Goal: Information Seeking & Learning: Learn about a topic

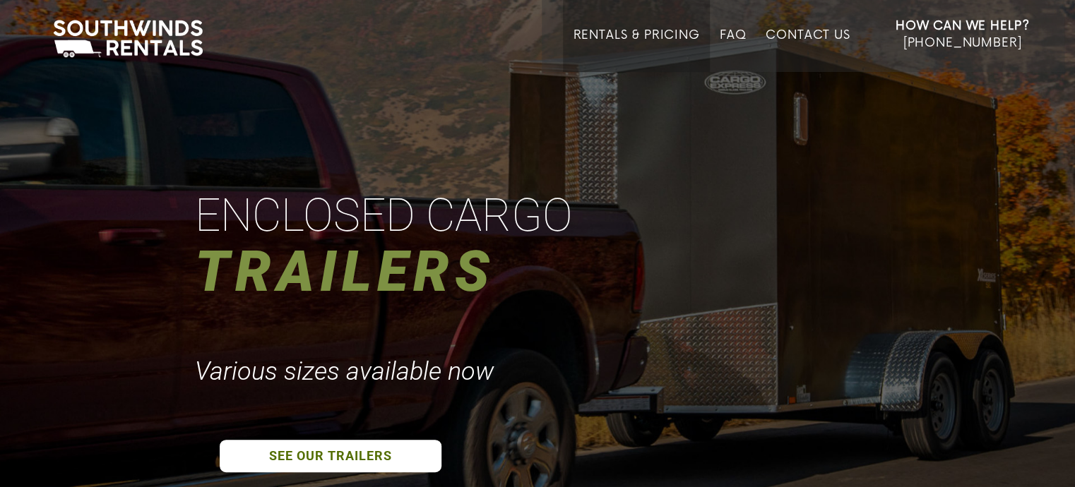
click at [597, 33] on link "Rentals & Pricing" at bounding box center [636, 50] width 126 height 44
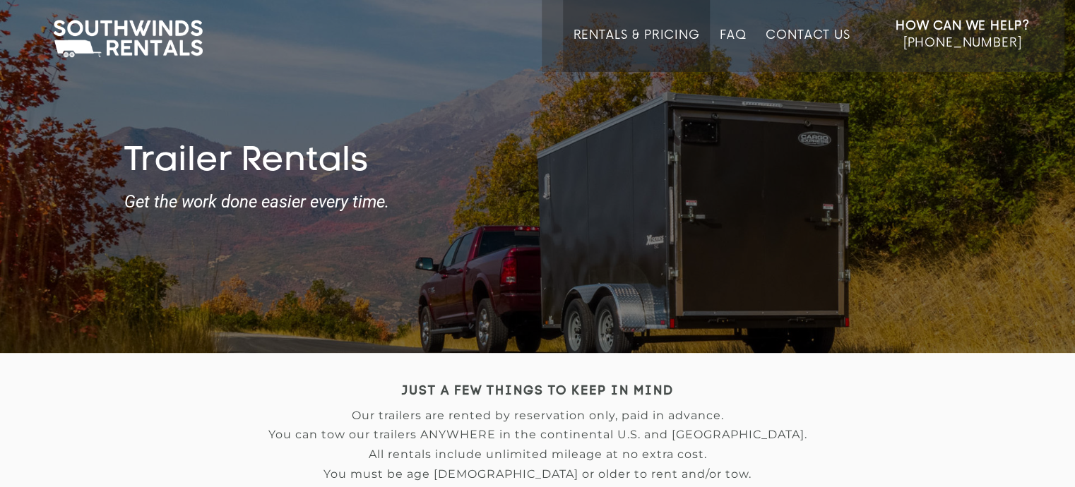
click at [597, 33] on link "Rentals & Pricing" at bounding box center [636, 50] width 126 height 44
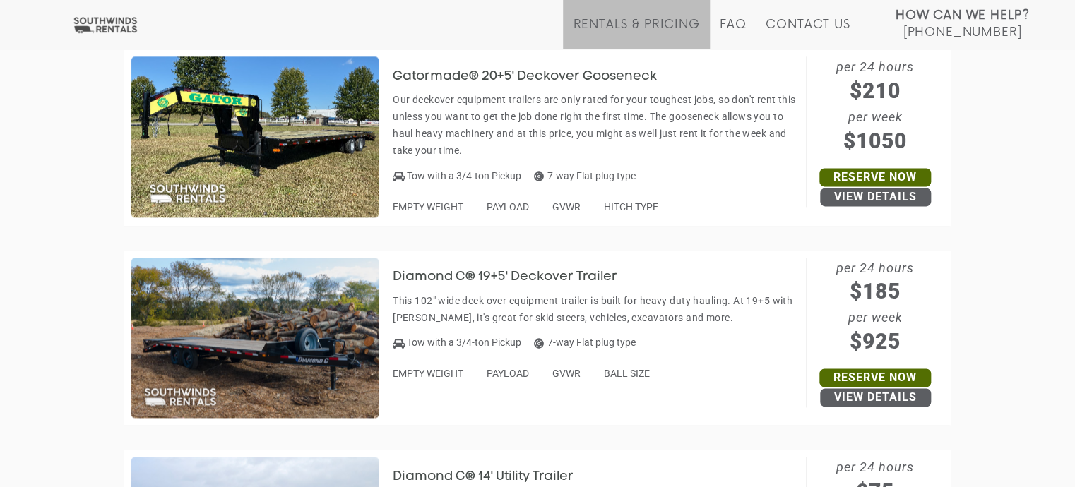
scroll to position [432, 0]
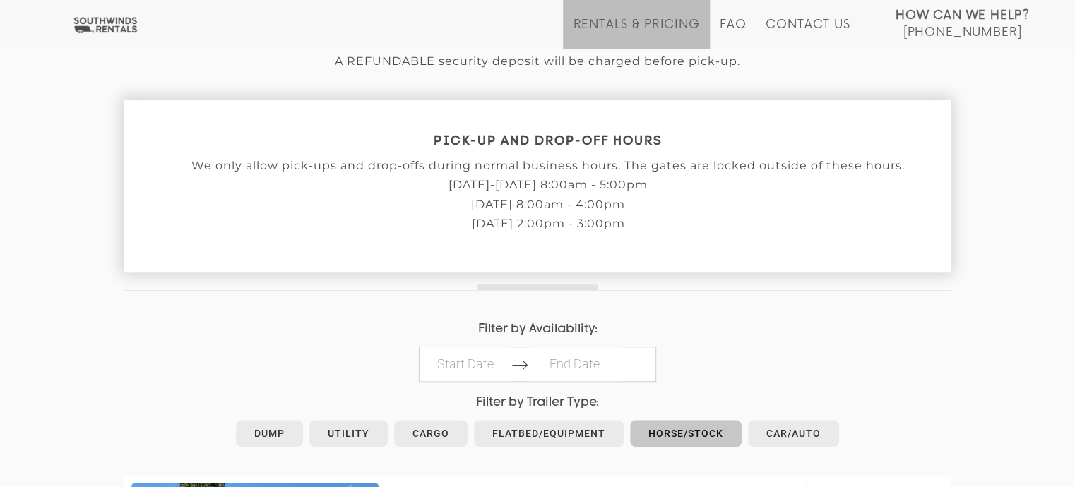
click at [669, 441] on link "Horse/Stock" at bounding box center [686, 433] width 112 height 27
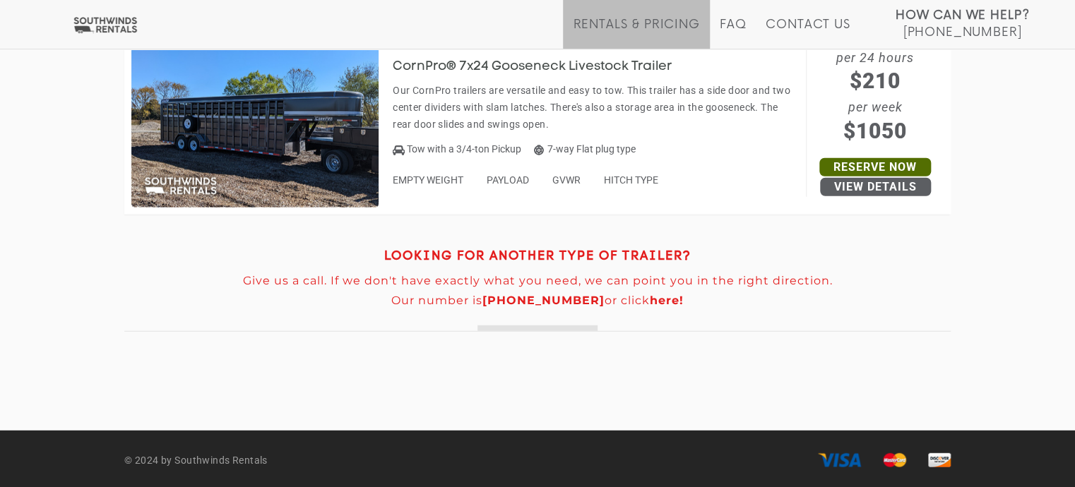
scroll to position [1669, 0]
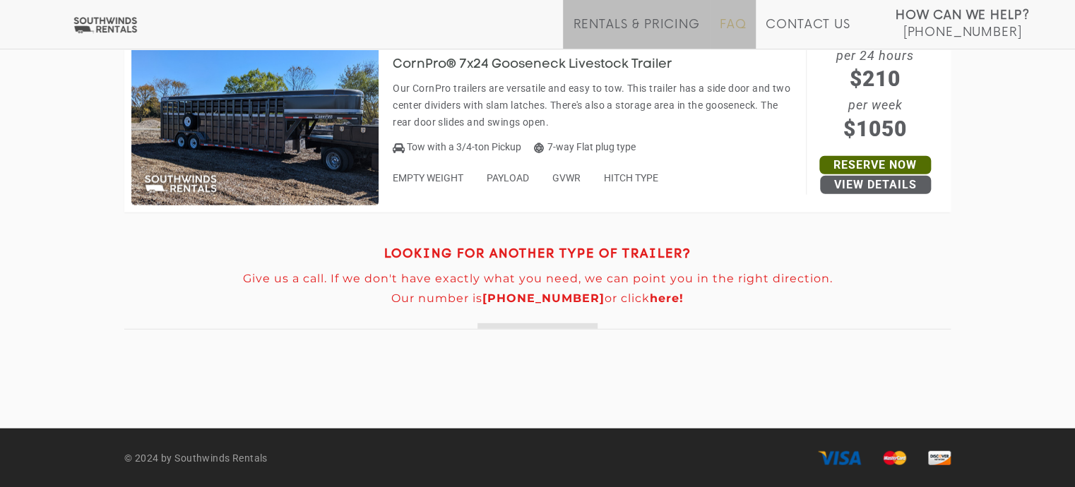
click at [731, 32] on link "FAQ" at bounding box center [732, 33] width 27 height 31
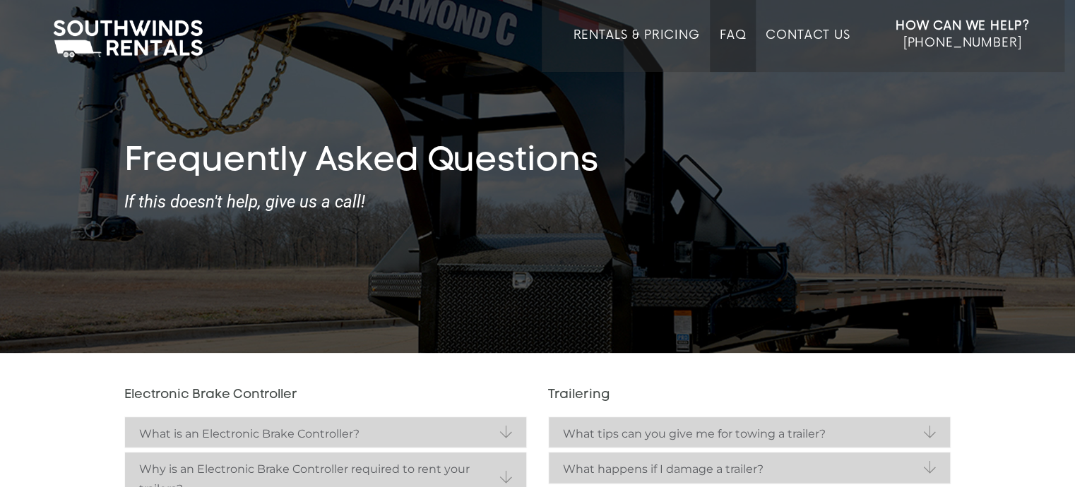
scroll to position [426, 0]
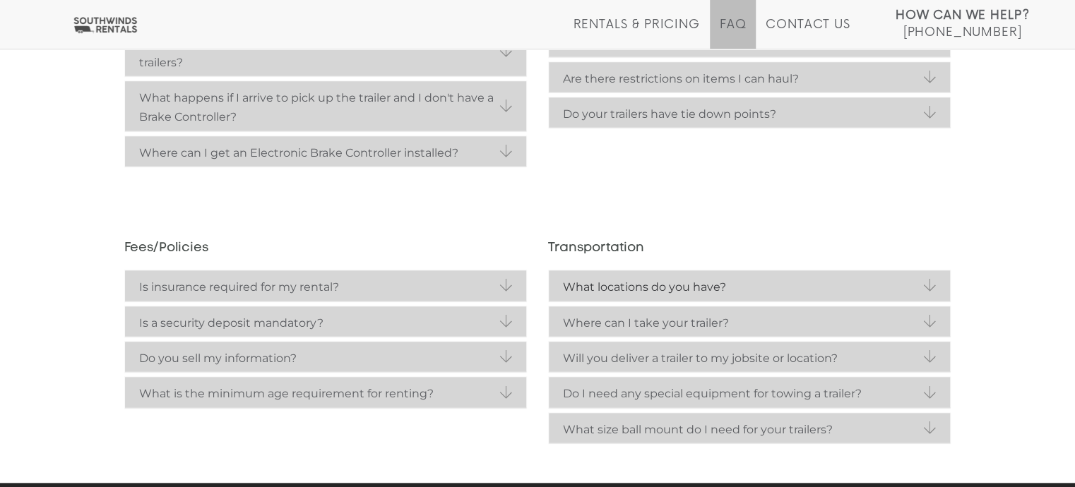
click at [931, 284] on link "What locations do you have?" at bounding box center [749, 285] width 401 height 30
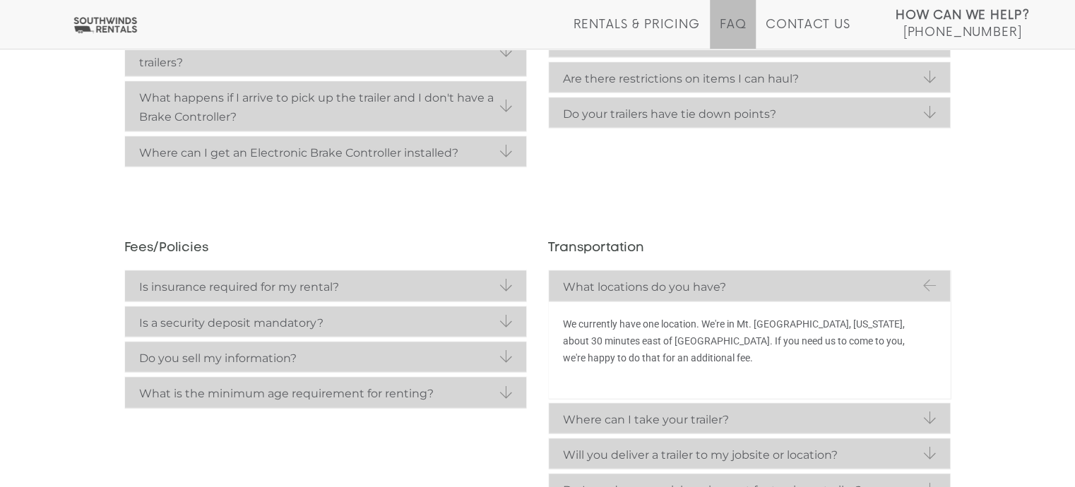
click at [975, 222] on main "Electronic Brake Controller What is an Electronic Brake Controller? An Electron…" at bounding box center [537, 253] width 1075 height 653
